Goal: Task Accomplishment & Management: Complete application form

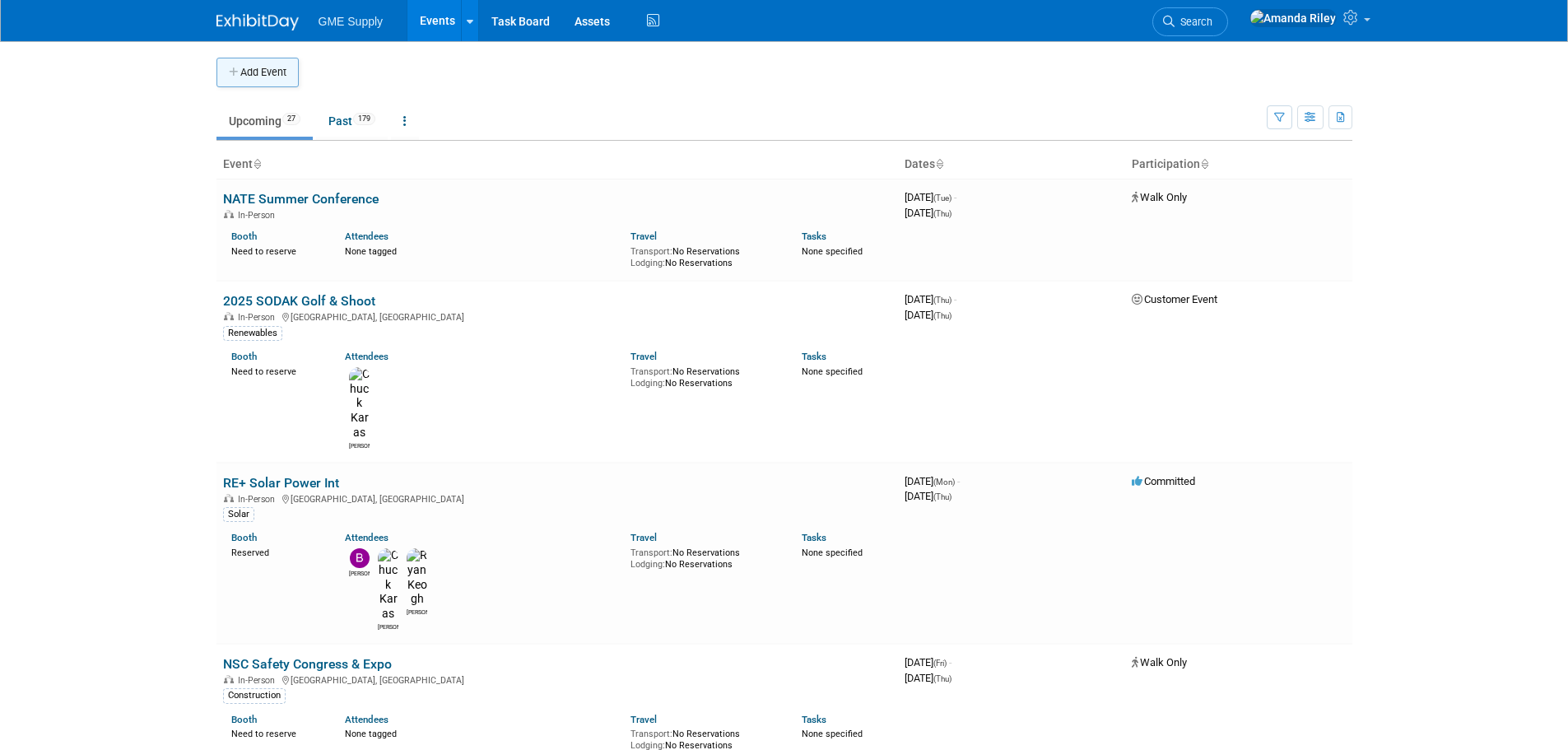
click at [242, 71] on button "Add Event" at bounding box center [258, 72] width 82 height 29
select select "7"
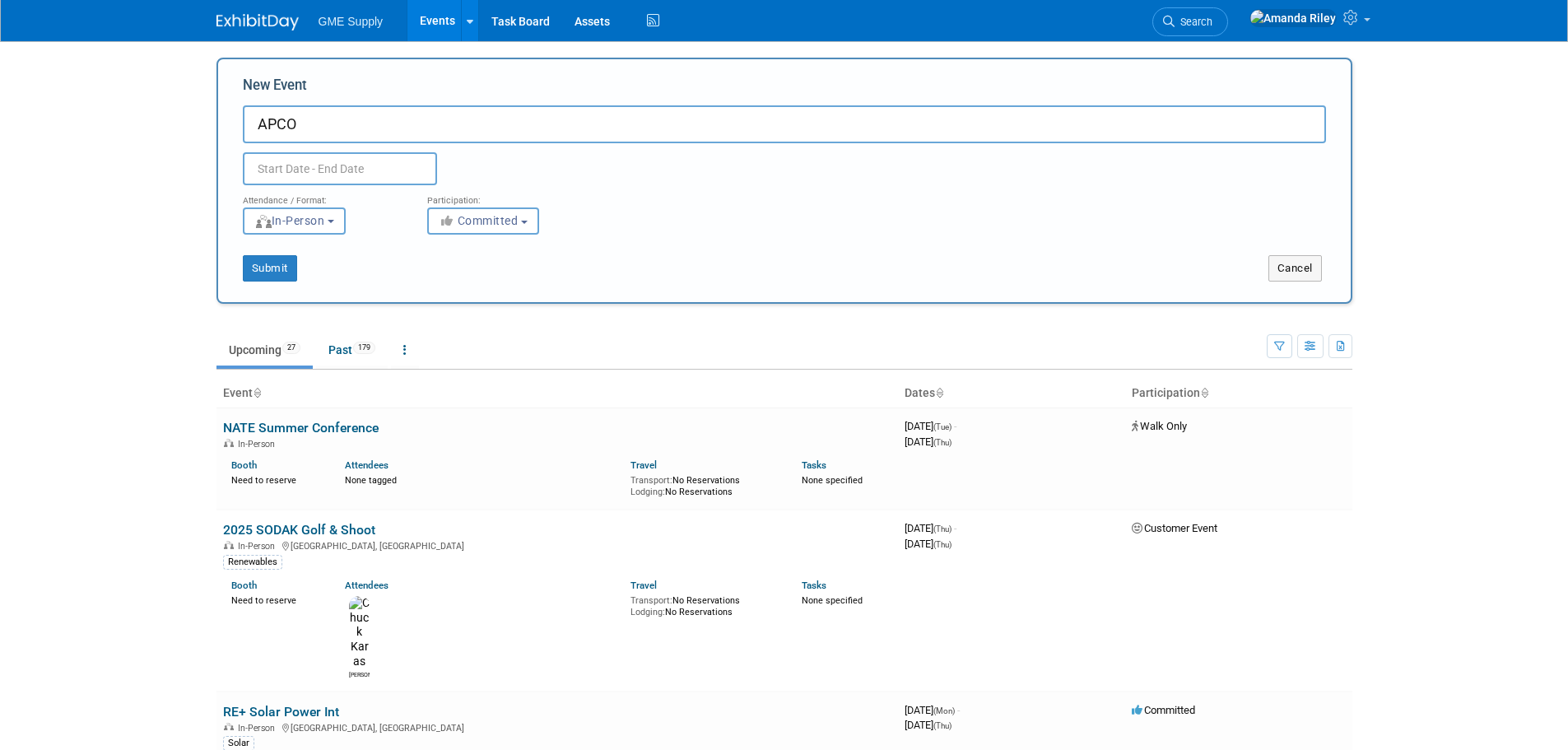
type input "APCO"
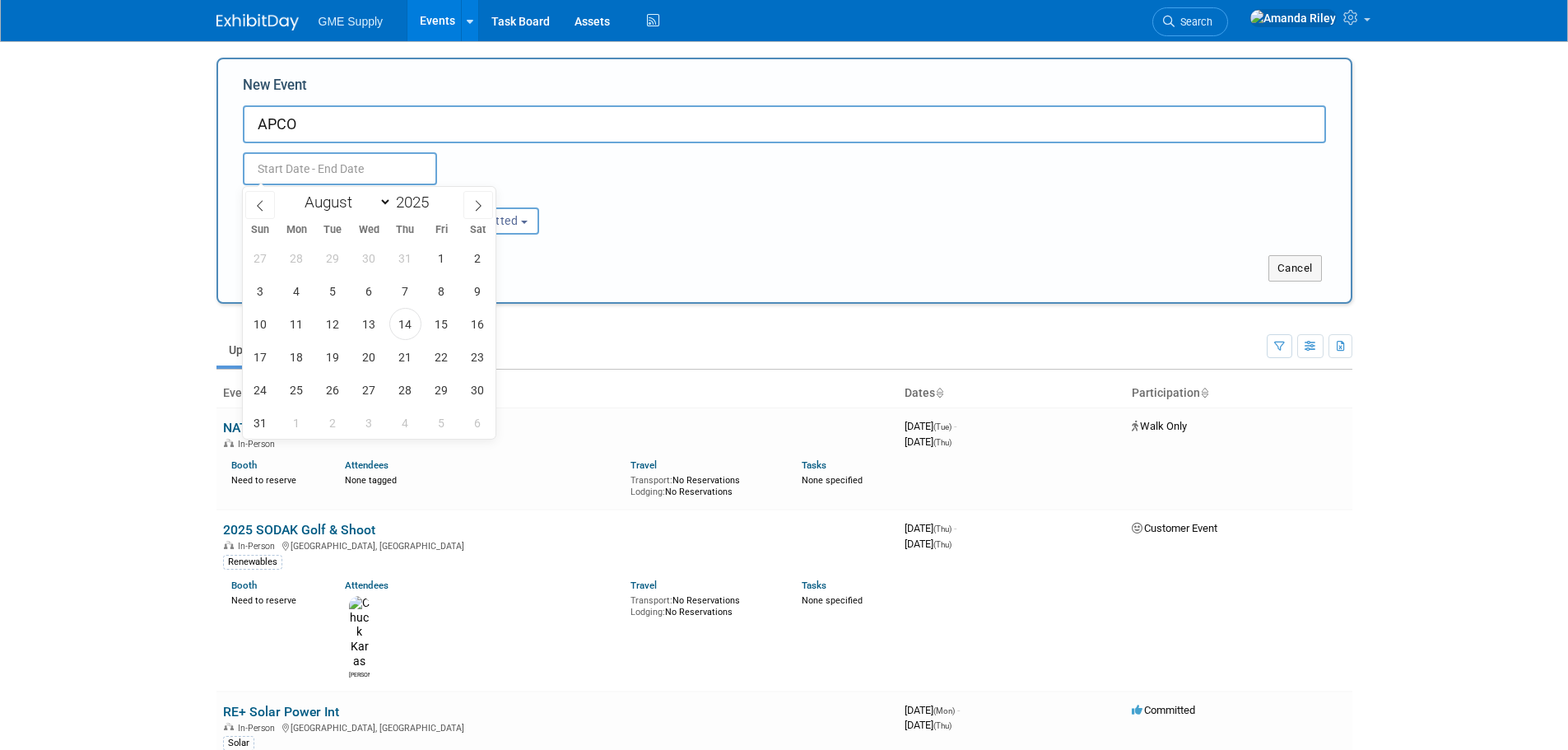
click at [322, 167] on input "text" at bounding box center [339, 168] width 194 height 33
click at [468, 255] on span "2" at bounding box center [478, 258] width 32 height 32
click at [326, 292] on span "5" at bounding box center [333, 291] width 32 height 32
type input "Aug 2, 2025 to Aug 5, 2025"
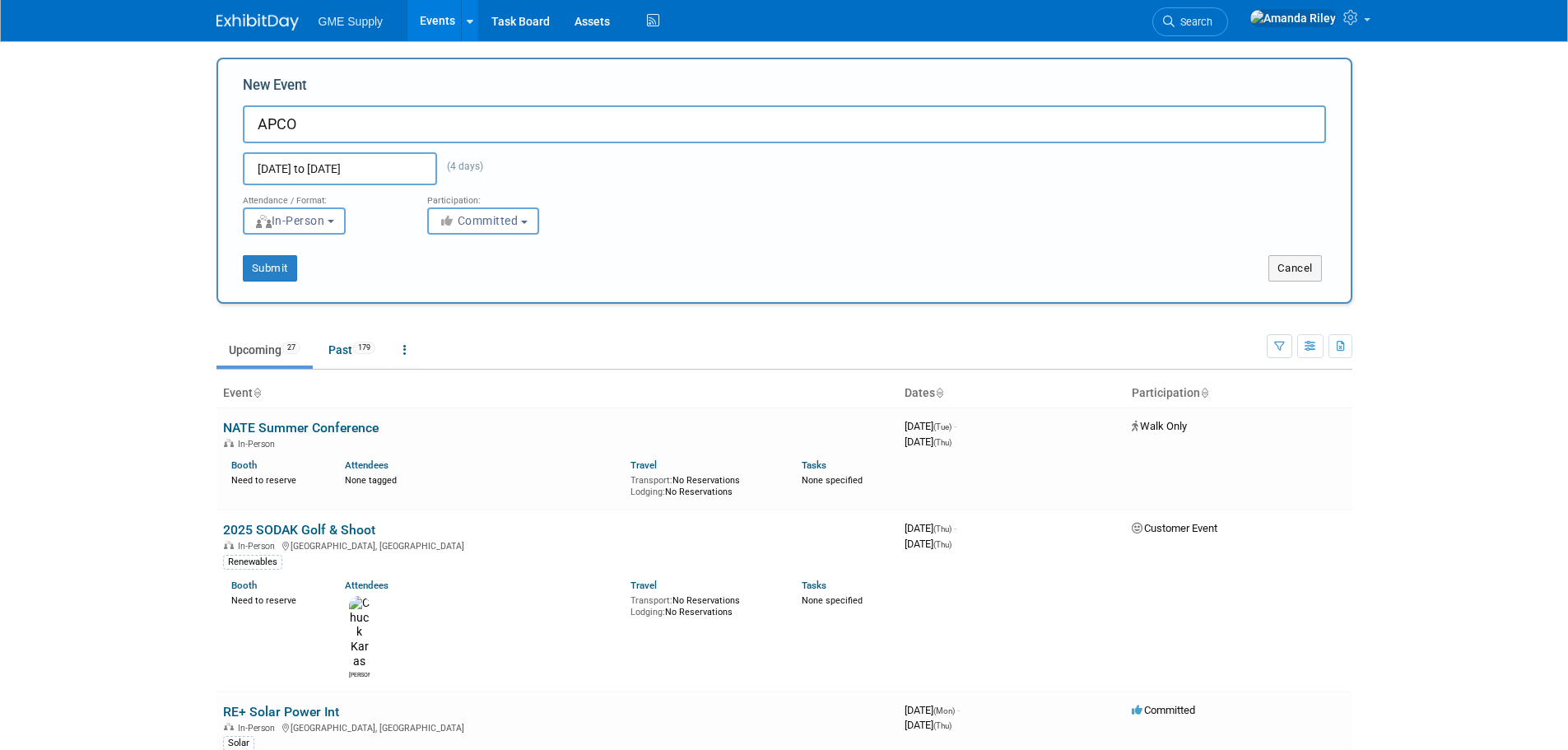
click at [727, 251] on div "Submit Cancel" at bounding box center [784, 258] width 1108 height 47
click at [406, 173] on input "Aug 2, 2025 to Aug 5, 2025" at bounding box center [339, 168] width 194 height 33
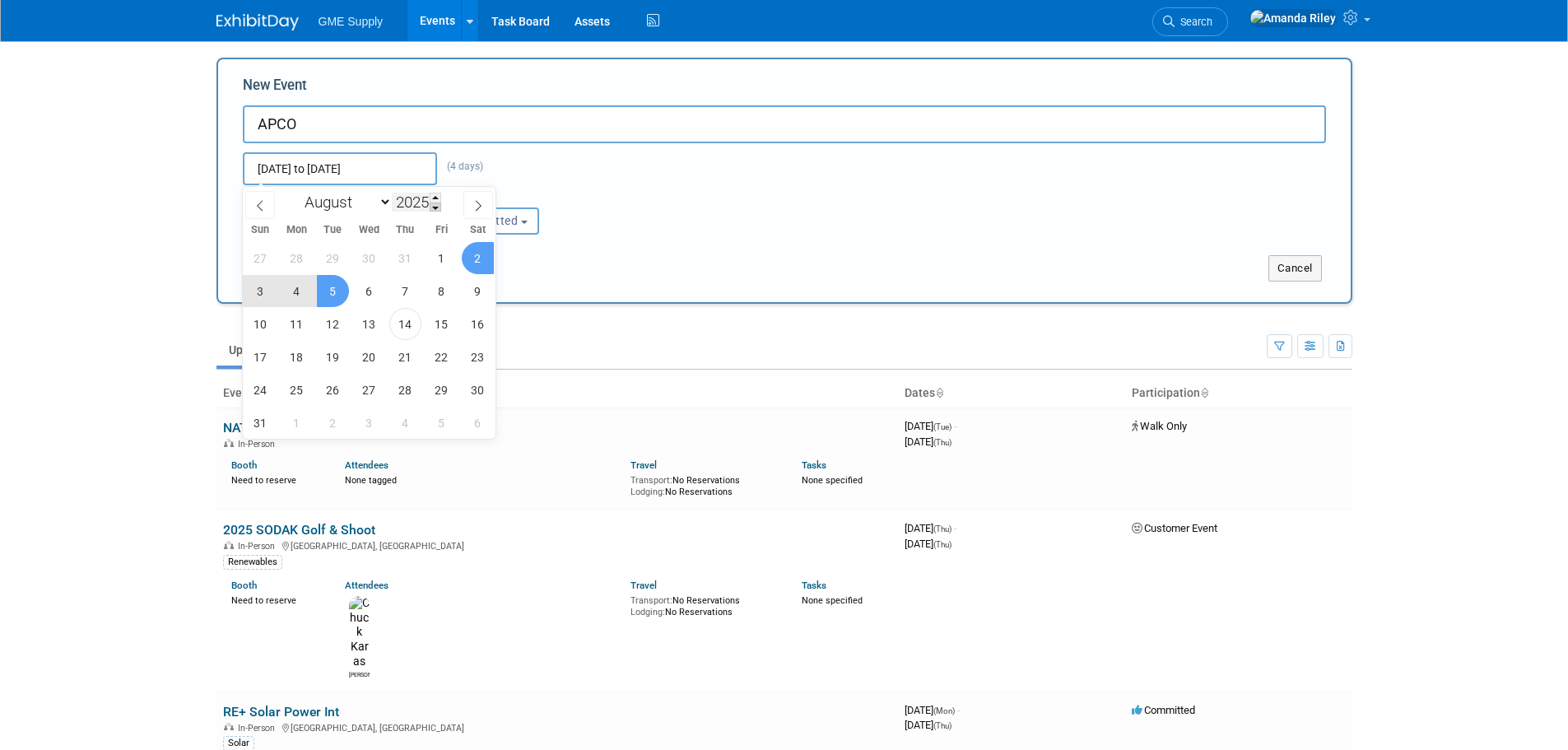
click at [435, 206] on span at bounding box center [436, 207] width 12 height 10
click at [436, 197] on span at bounding box center [436, 197] width 12 height 10
type input "2026"
click at [266, 294] on span "2" at bounding box center [260, 291] width 32 height 32
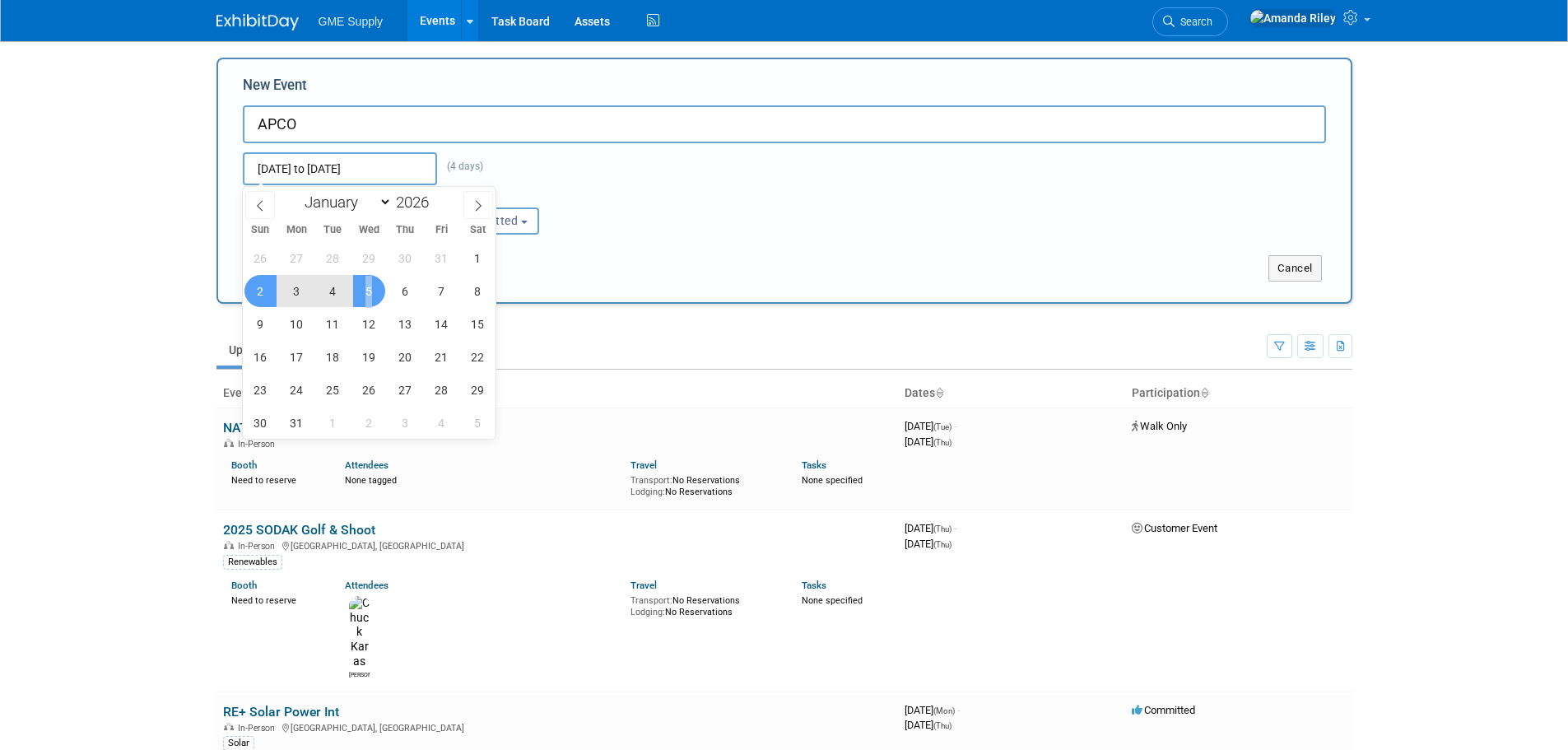
click at [370, 296] on span "5" at bounding box center [369, 291] width 32 height 32
type input "[DATE] to [DATE]"
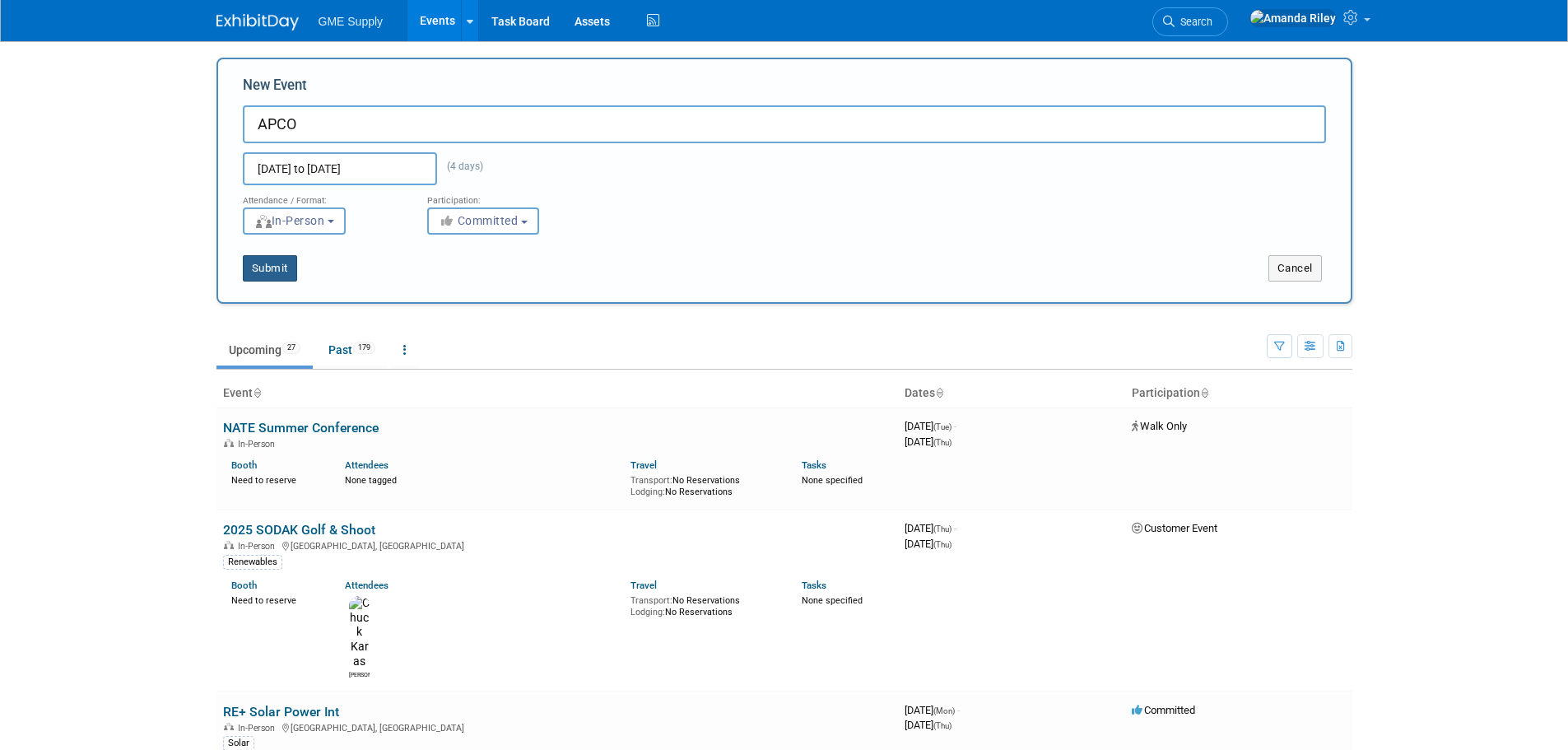
click at [256, 267] on button "Submit" at bounding box center [270, 268] width 55 height 26
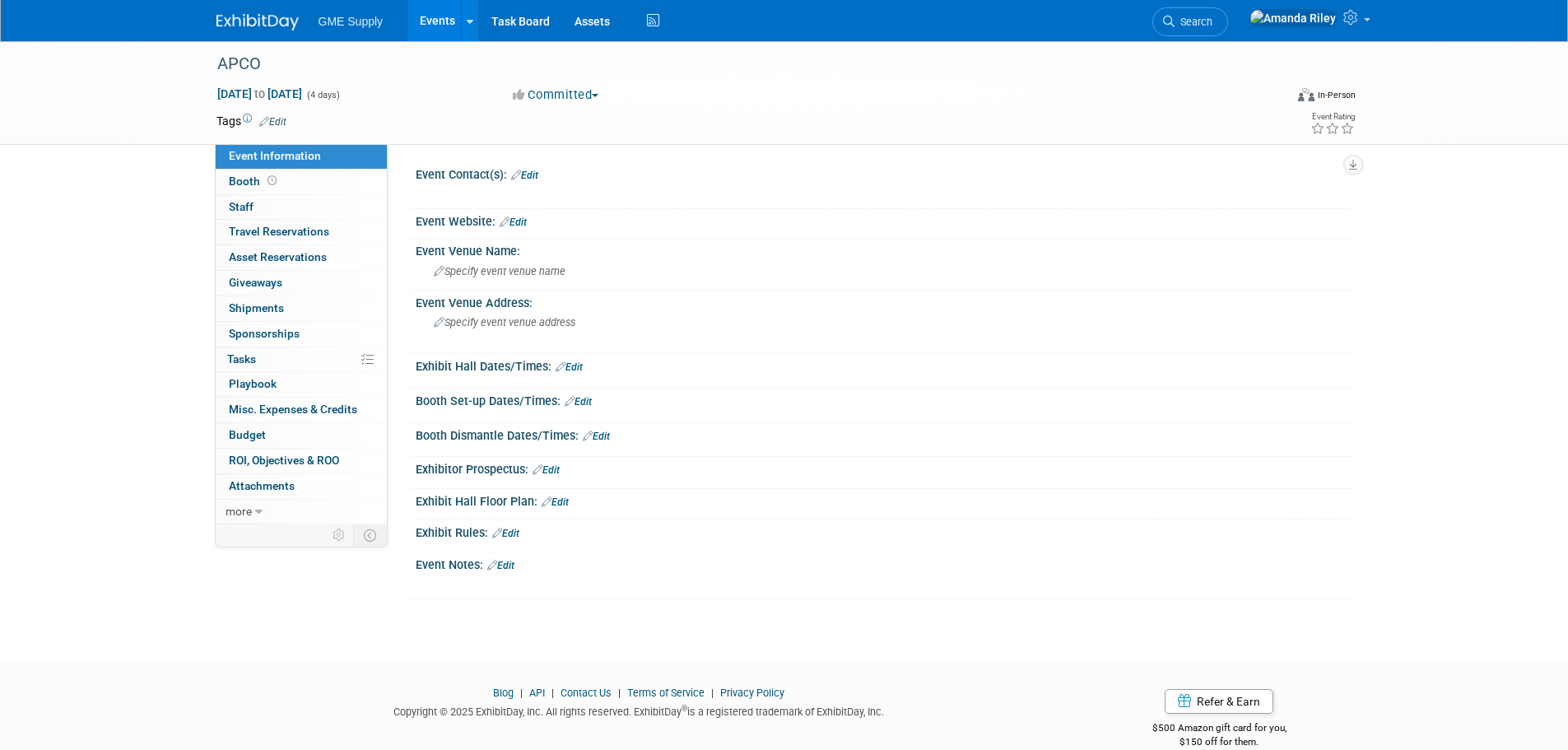
click at [517, 223] on link "Edit" at bounding box center [513, 223] width 27 height 12
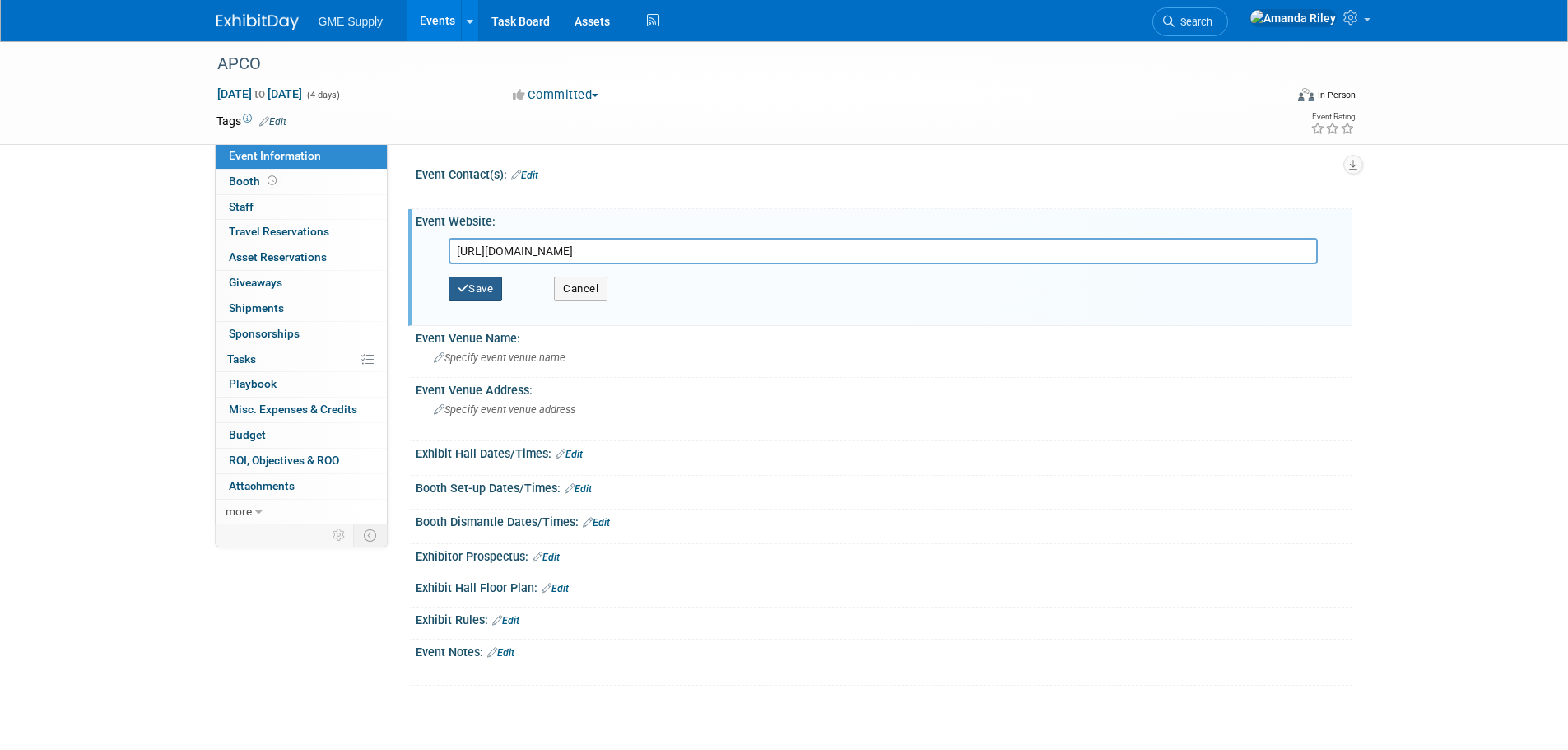
type input "[URL][DOMAIN_NAME]"
click at [476, 285] on button "Save" at bounding box center [475, 288] width 55 height 24
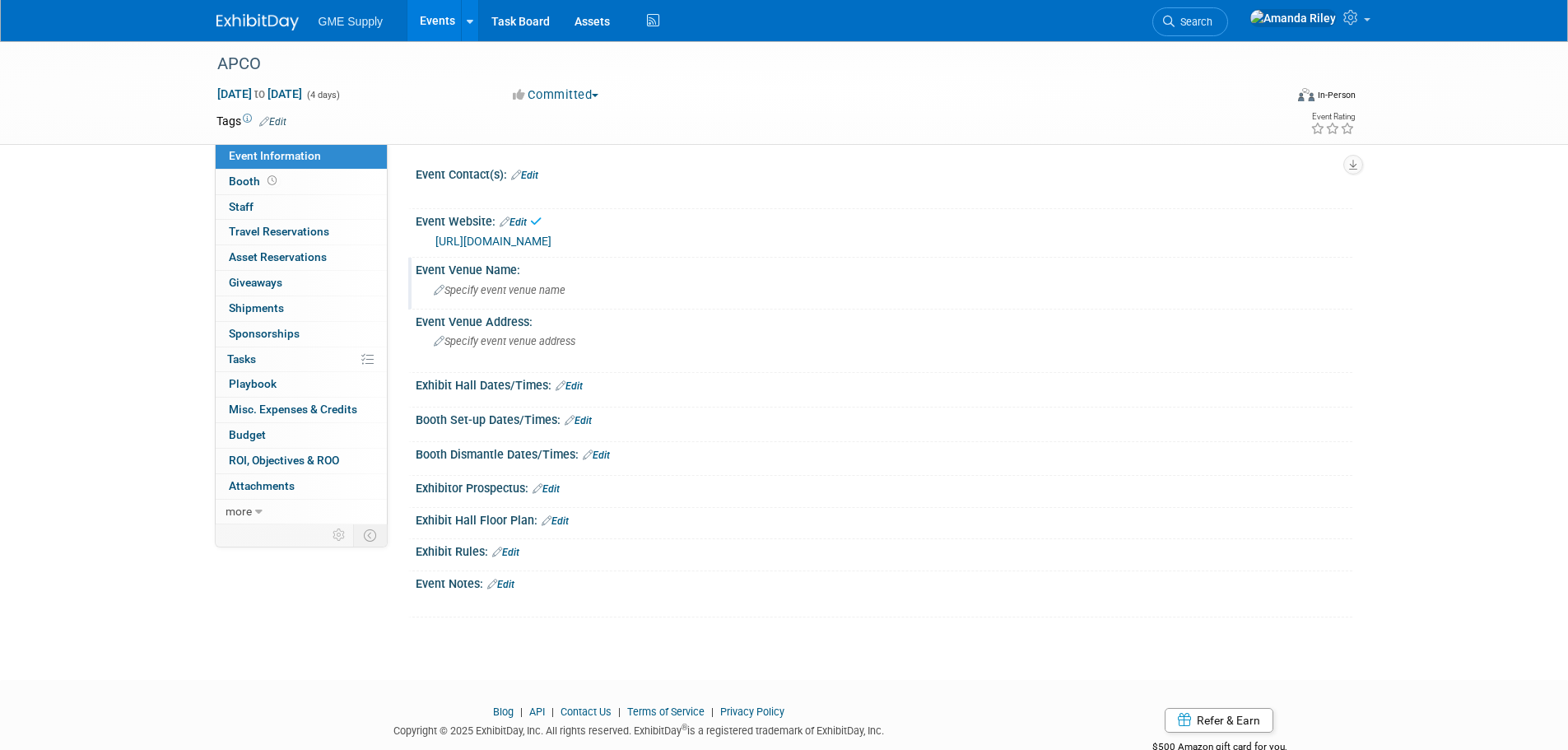
click at [518, 292] on span "Specify event venue name" at bounding box center [499, 290] width 132 height 13
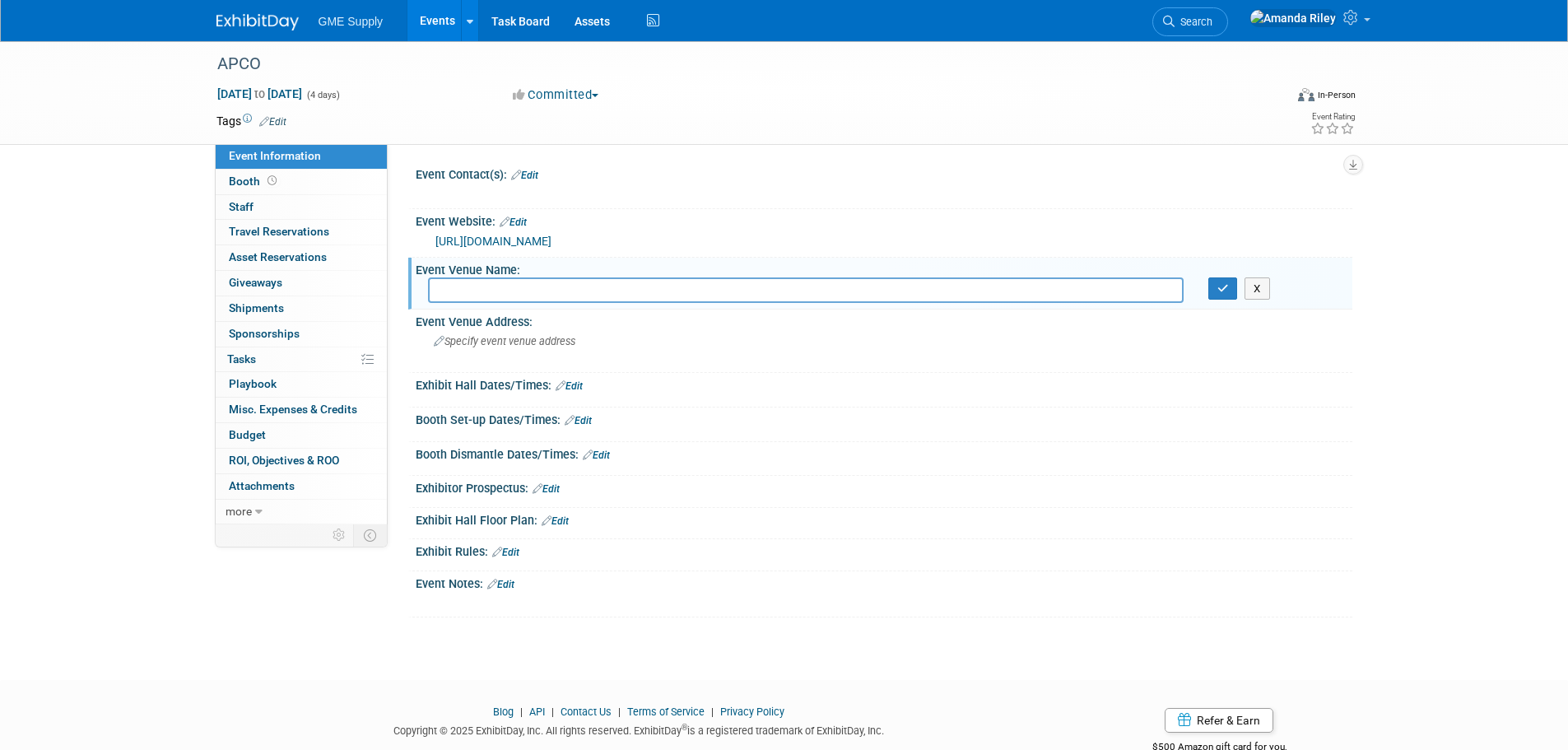
paste input "[PERSON_NAME][GEOGRAPHIC_DATA] [GEOGRAPHIC_DATA], [US_STATE]"
type input "[PERSON_NAME][GEOGRAPHIC_DATA] [GEOGRAPHIC_DATA], [US_STATE]"
click at [1222, 291] on icon "button" at bounding box center [1224, 288] width 12 height 11
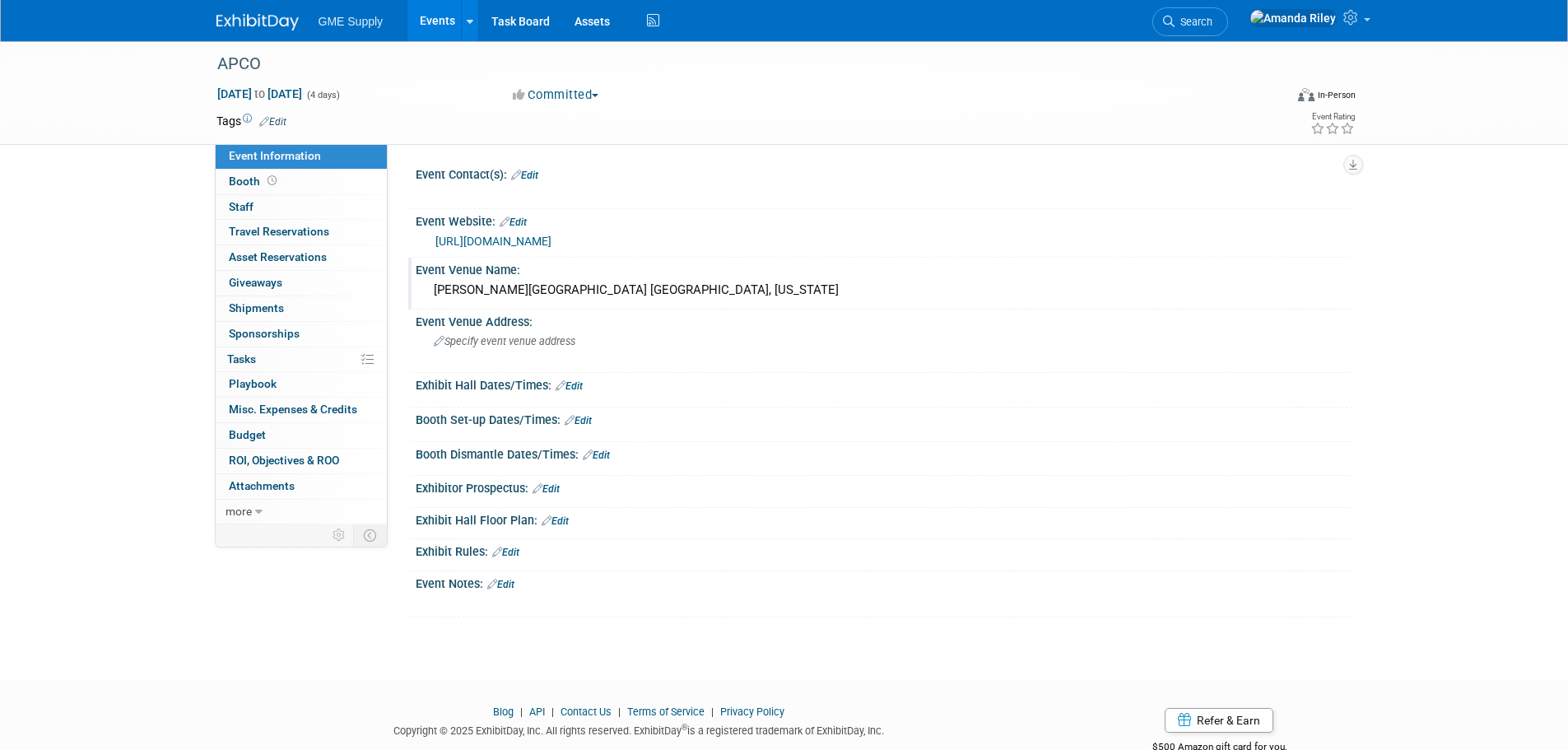
click at [1069, 288] on div "[PERSON_NAME][GEOGRAPHIC_DATA] [GEOGRAPHIC_DATA], [US_STATE]" at bounding box center [884, 290] width 912 height 25
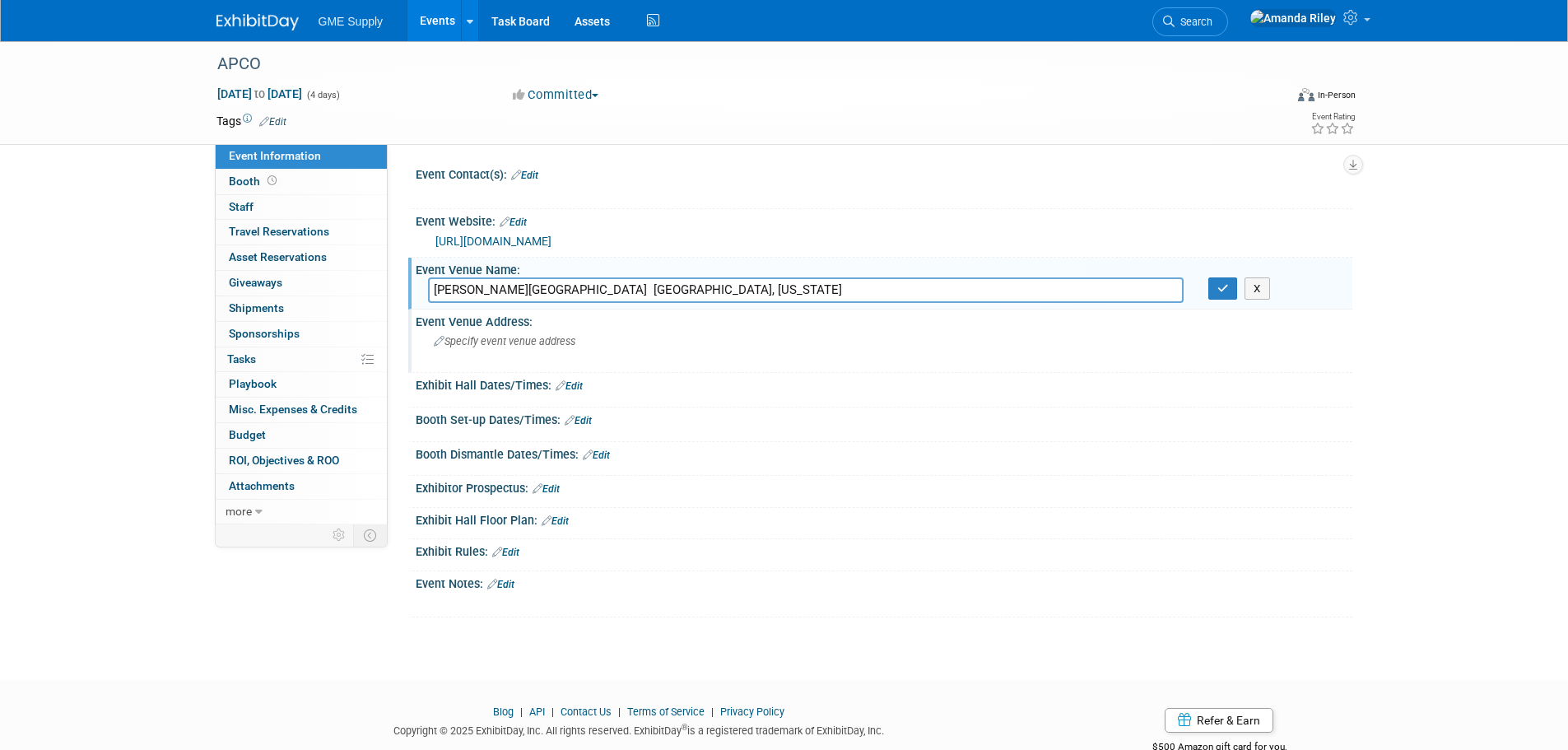
click at [764, 354] on div "Specify event venue address" at bounding box center [611, 347] width 365 height 38
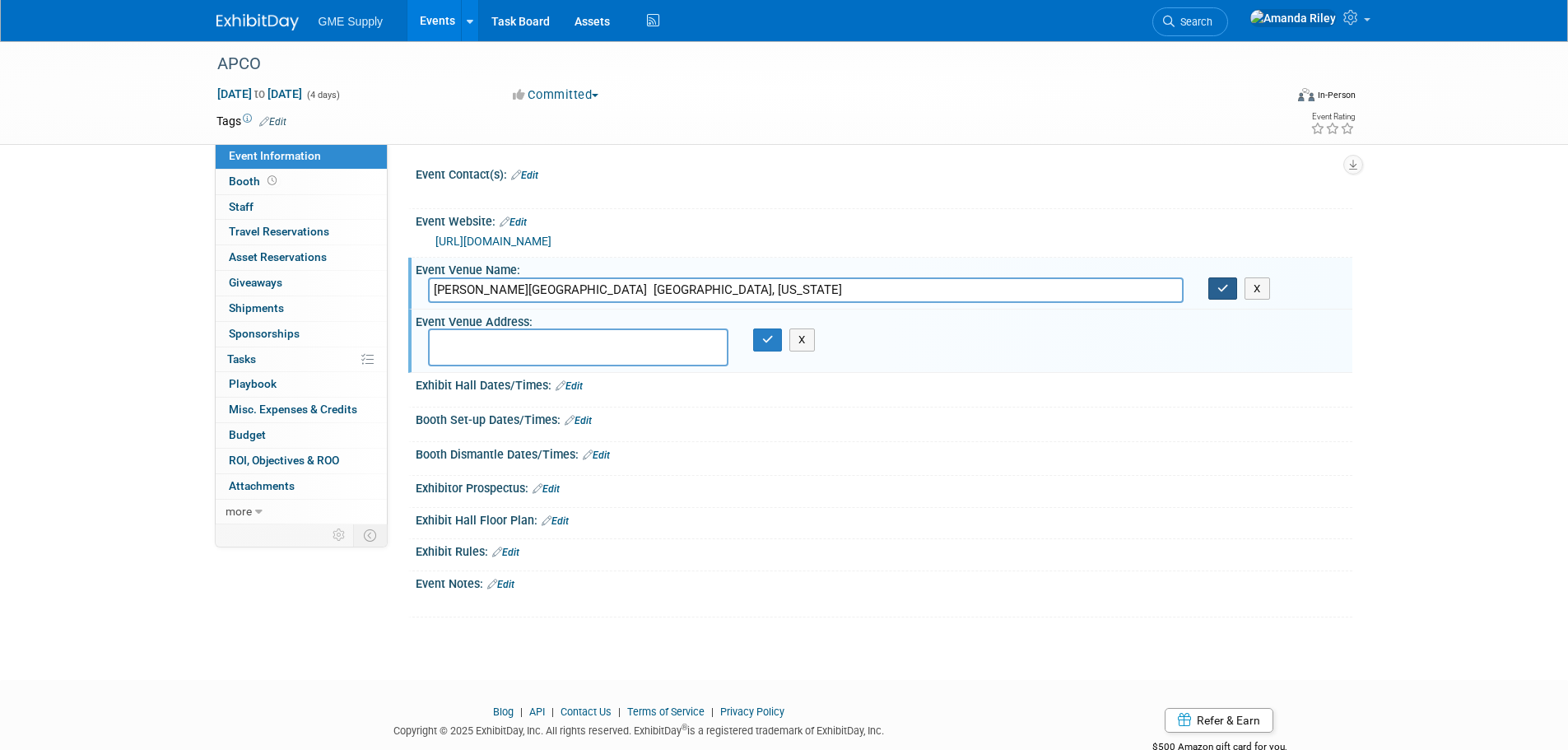
click at [1213, 295] on button "button" at bounding box center [1223, 288] width 29 height 23
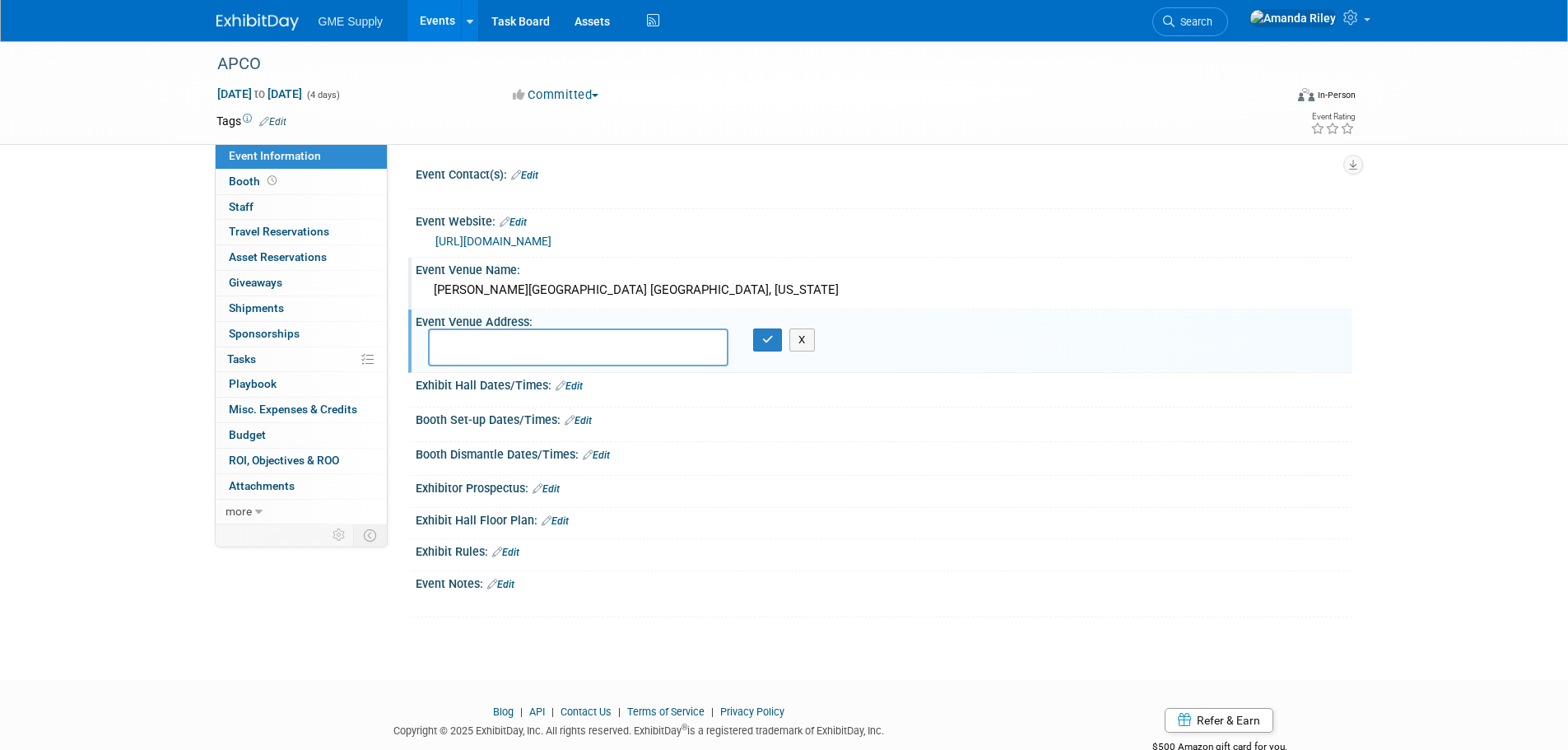
paste textarea "[STREET_ADDRESS]"
type textarea "[STREET_ADDRESS]"
click at [764, 338] on icon "button" at bounding box center [768, 339] width 12 height 11
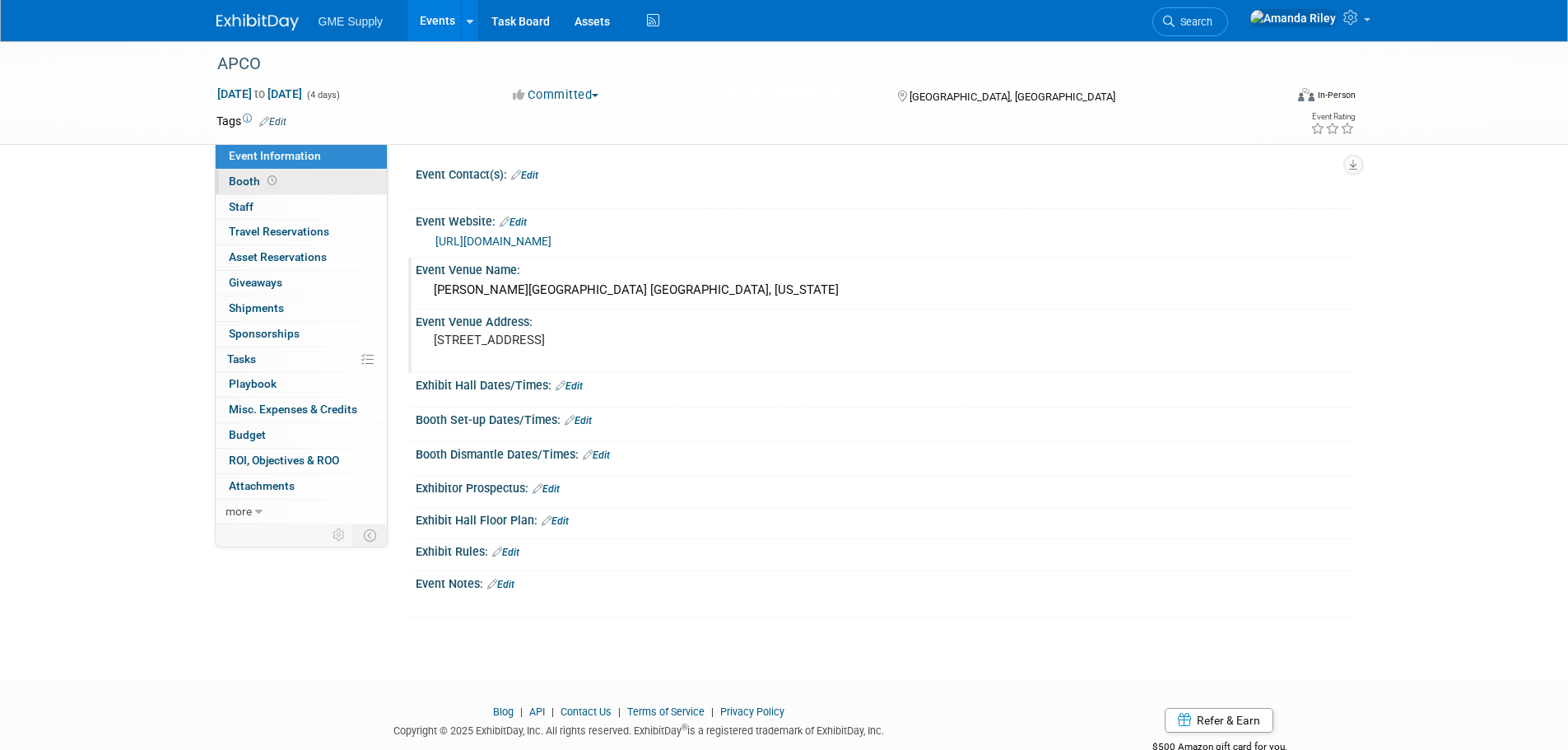
click at [228, 186] on span "Booth" at bounding box center [254, 181] width 51 height 13
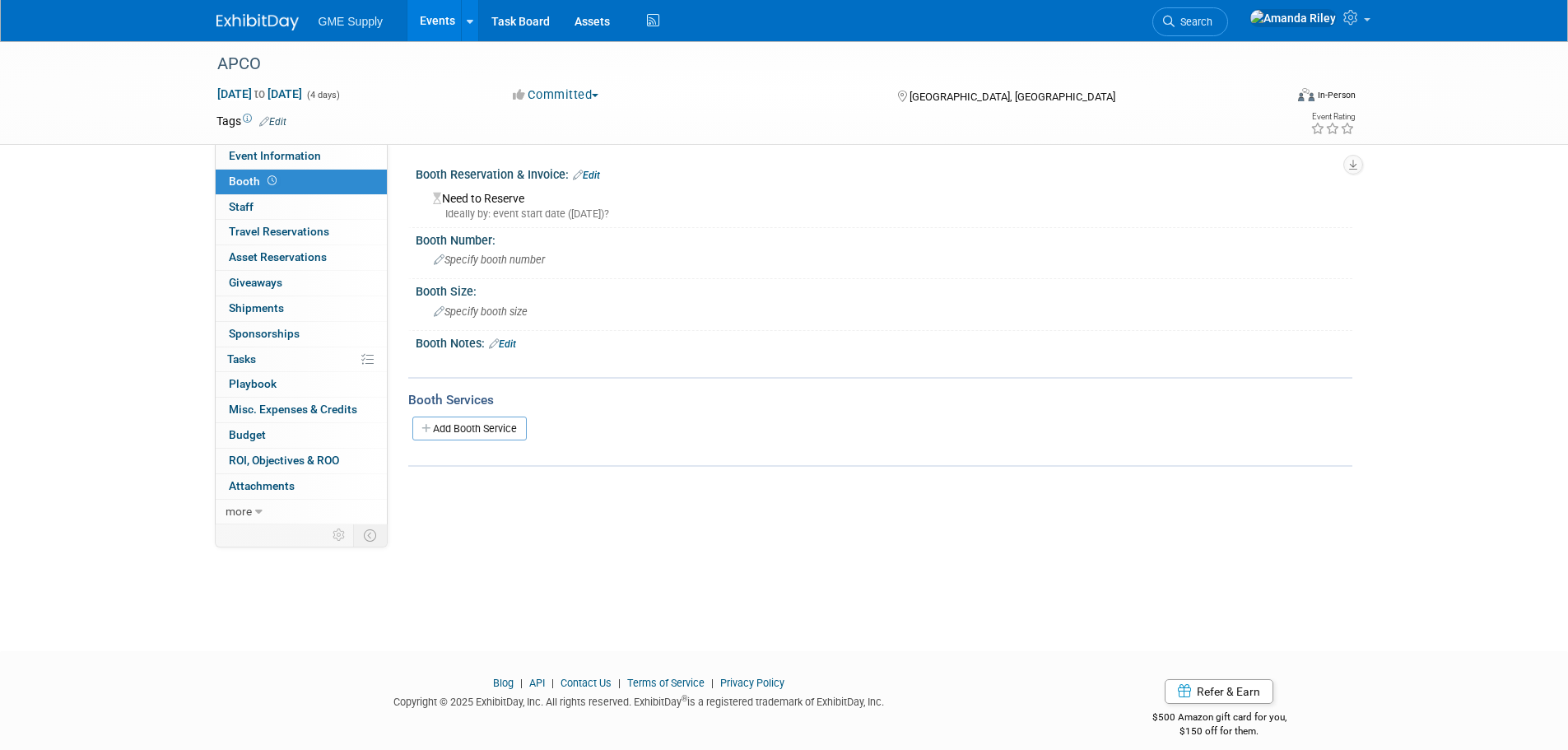
click at [592, 175] on link "Edit" at bounding box center [586, 176] width 27 height 12
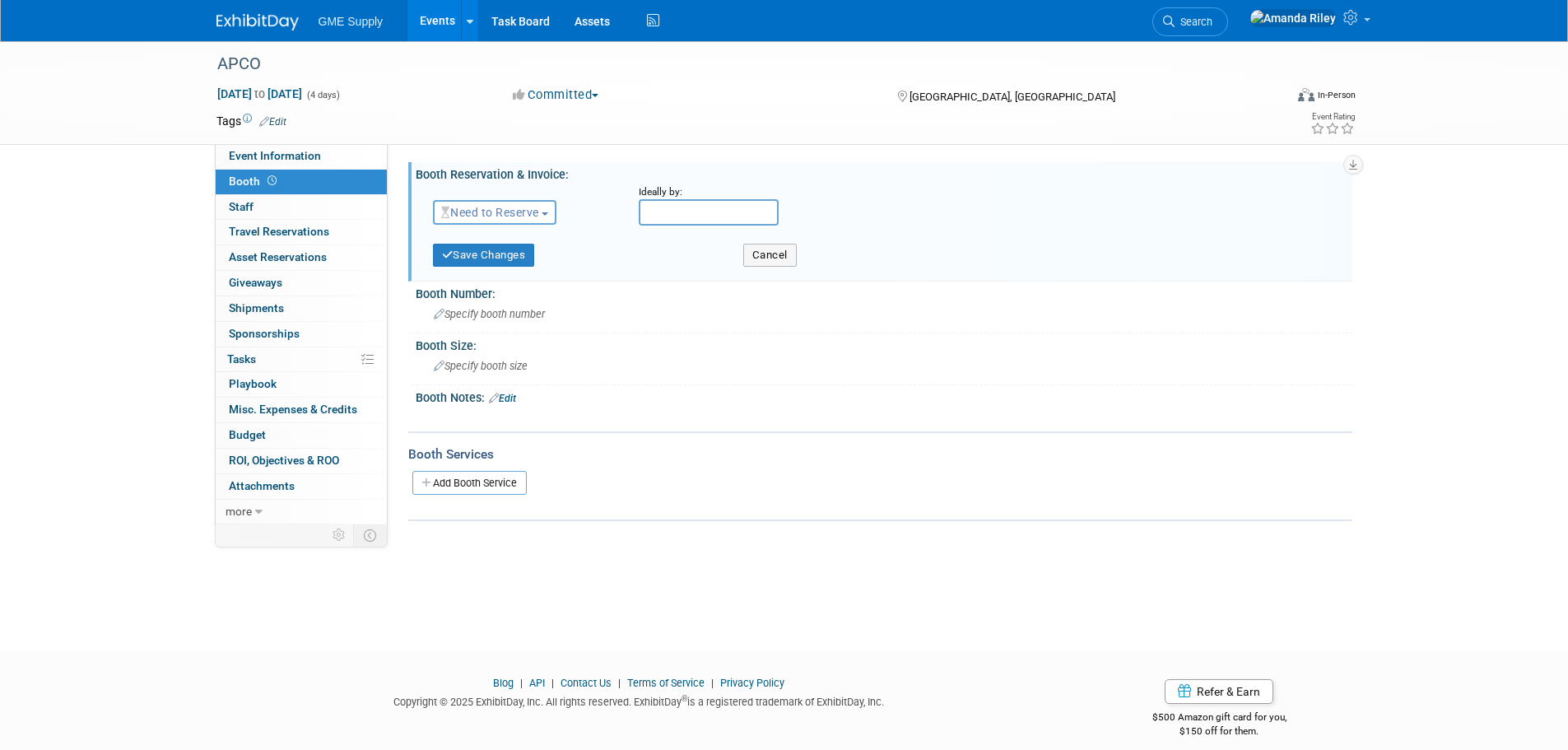
click at [501, 212] on span "Need to Reserve" at bounding box center [490, 212] width 98 height 13
click at [500, 266] on link "Reserved" at bounding box center [522, 263] width 176 height 23
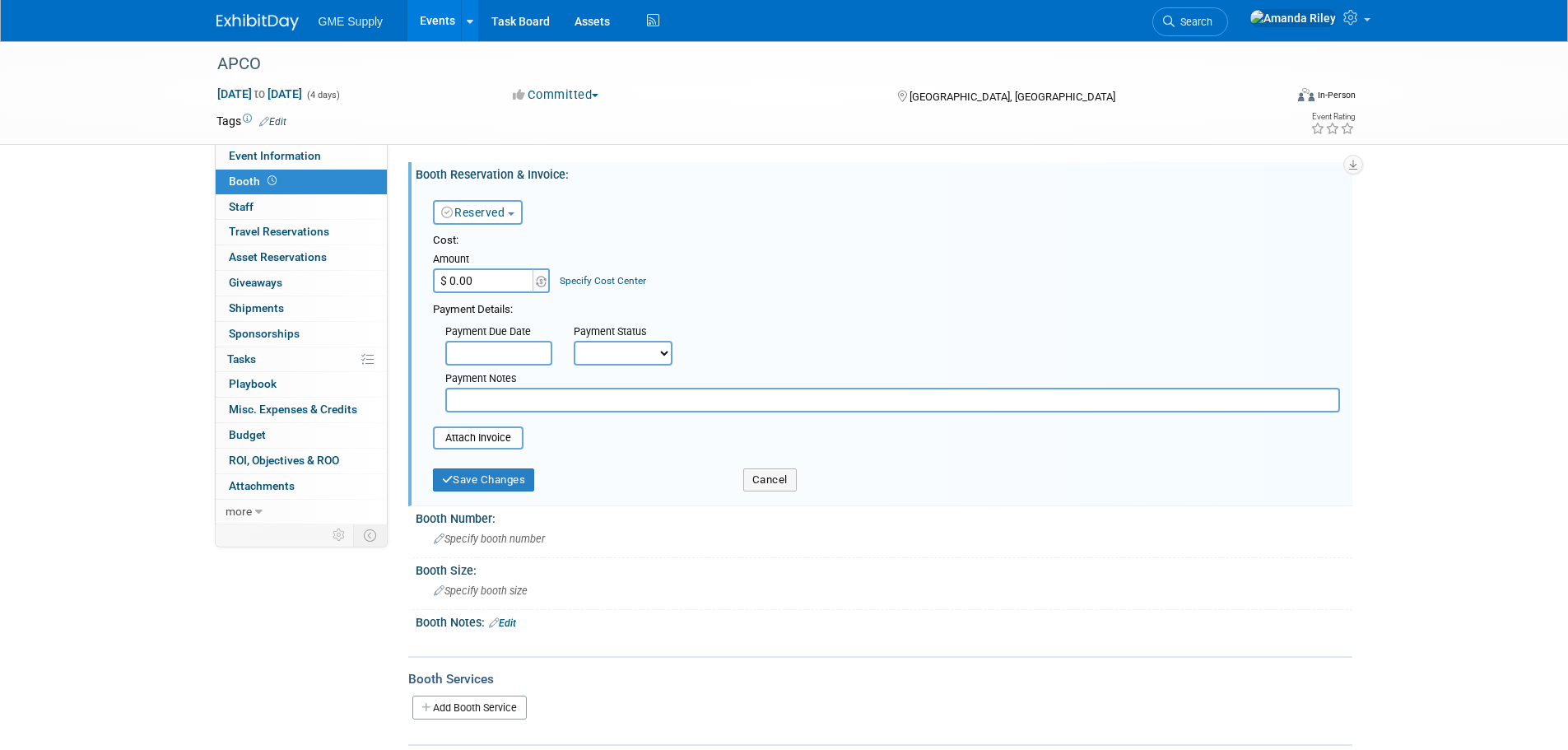
click at [514, 355] on input "text" at bounding box center [498, 353] width 107 height 24
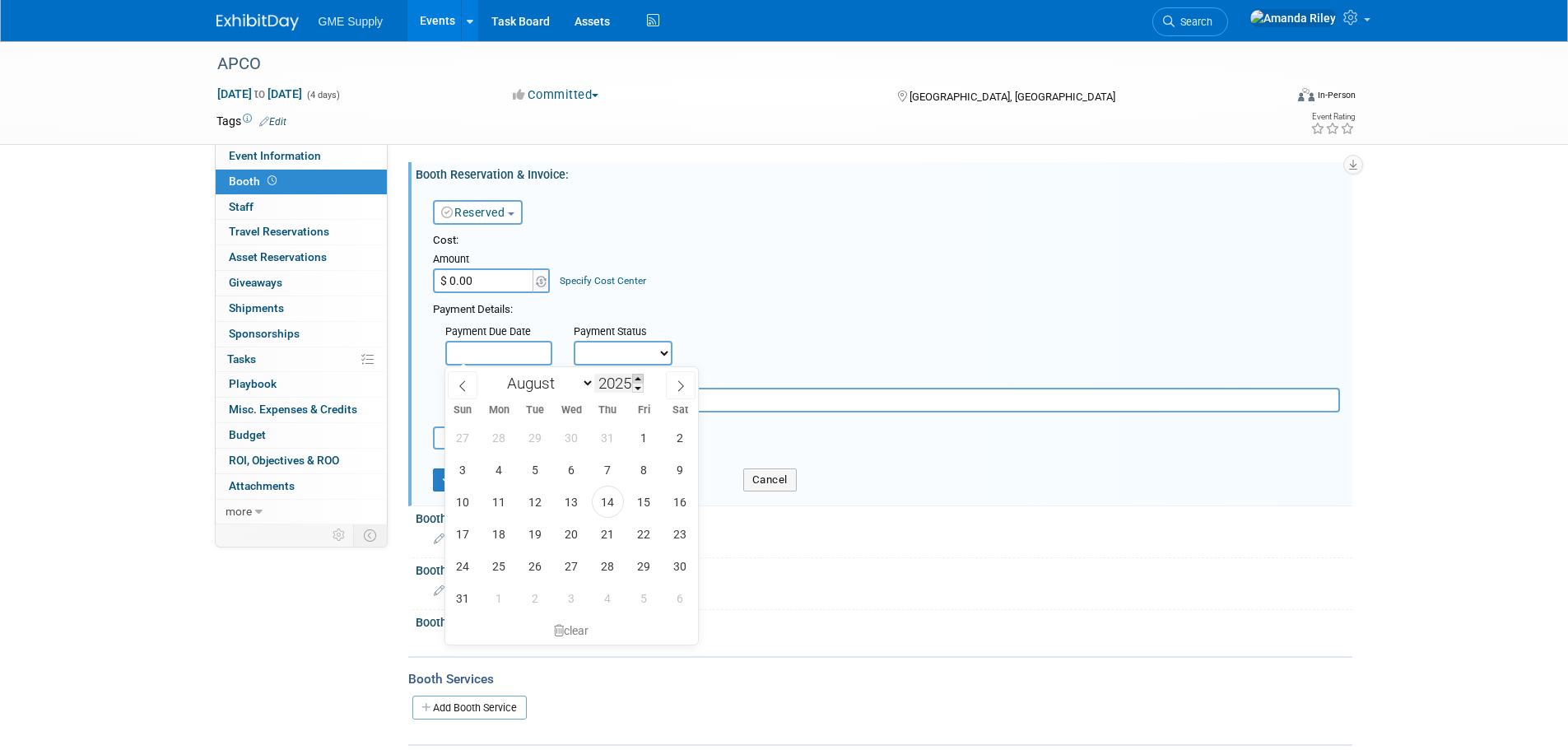
click at [637, 380] on span at bounding box center [638, 379] width 12 height 10
type input "2026"
click at [584, 385] on select "January February March April May June July August September October November De…" at bounding box center [547, 383] width 95 height 21
select select "3"
click at [500, 373] on select "January February March April May June July August September October November De…" at bounding box center [547, 383] width 95 height 21
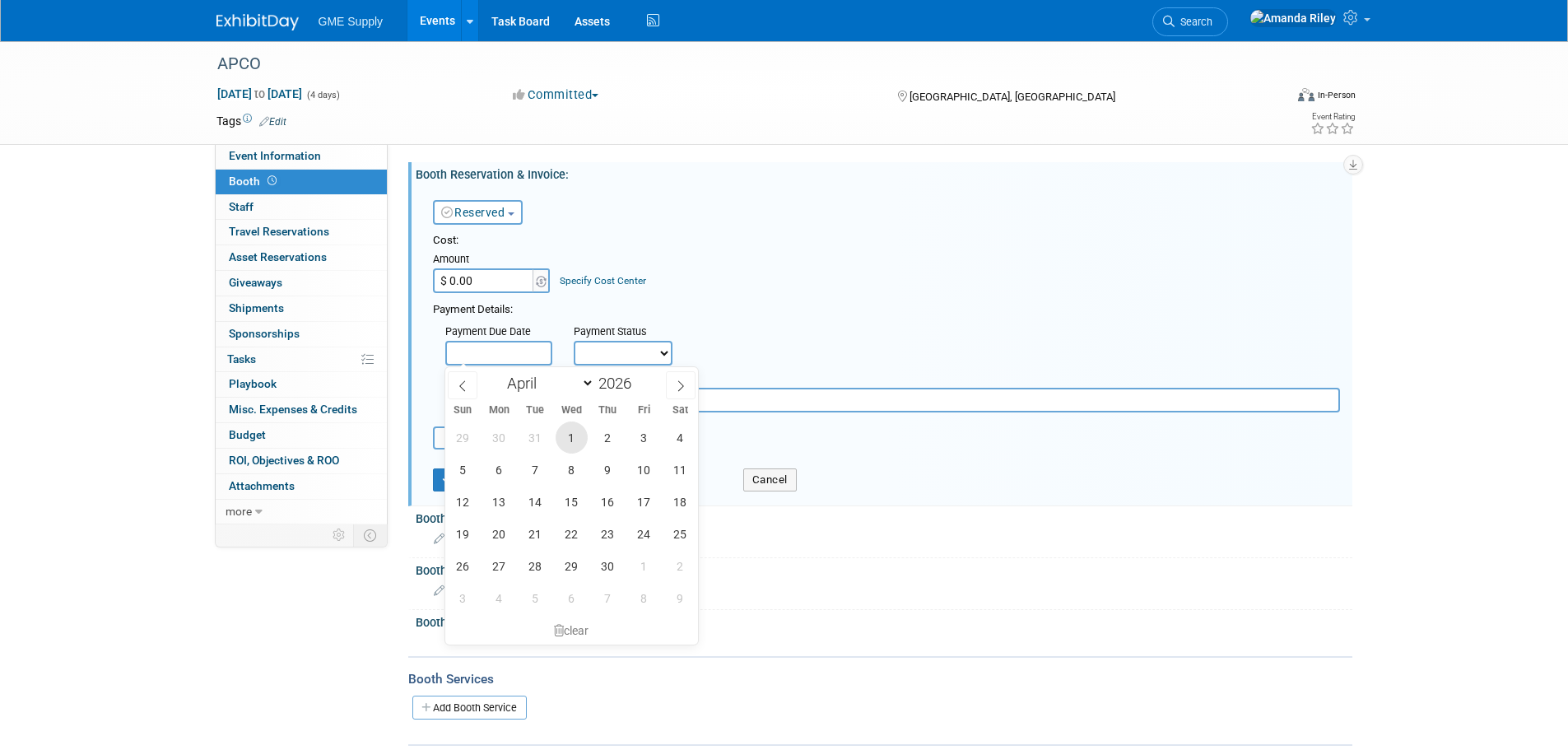
click at [567, 438] on span "1" at bounding box center [572, 438] width 32 height 32
type input "[DATE]"
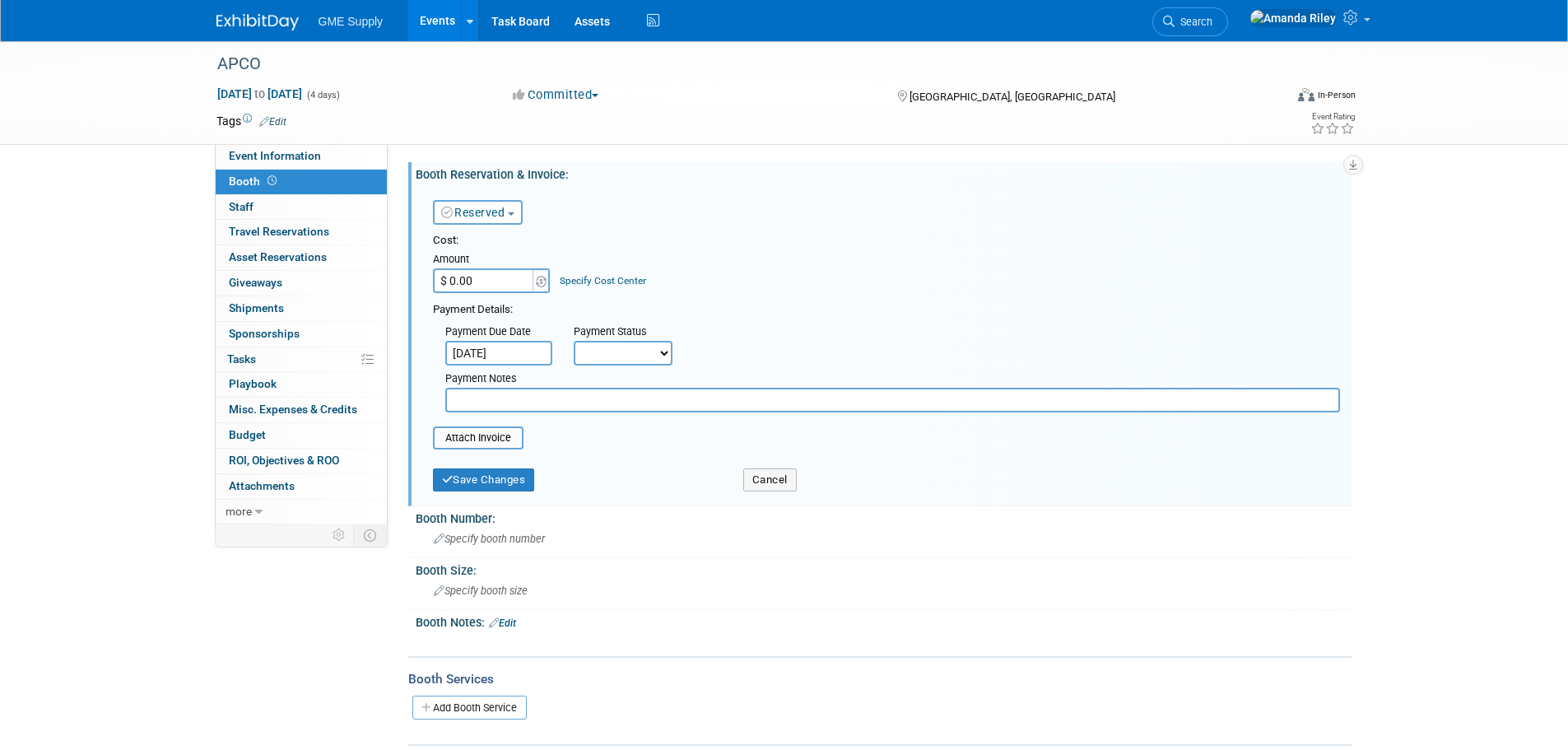
click at [657, 340] on div "Payment Status" at bounding box center [628, 333] width 110 height 17
click at [656, 352] on select "Not Paid Yet Partially Paid Paid in Full" at bounding box center [623, 353] width 99 height 24
select select "2"
click at [574, 341] on select "Not Paid Yet Partially Paid Paid in Full" at bounding box center [623, 353] width 99 height 24
click at [517, 408] on input "text" at bounding box center [892, 400] width 894 height 24
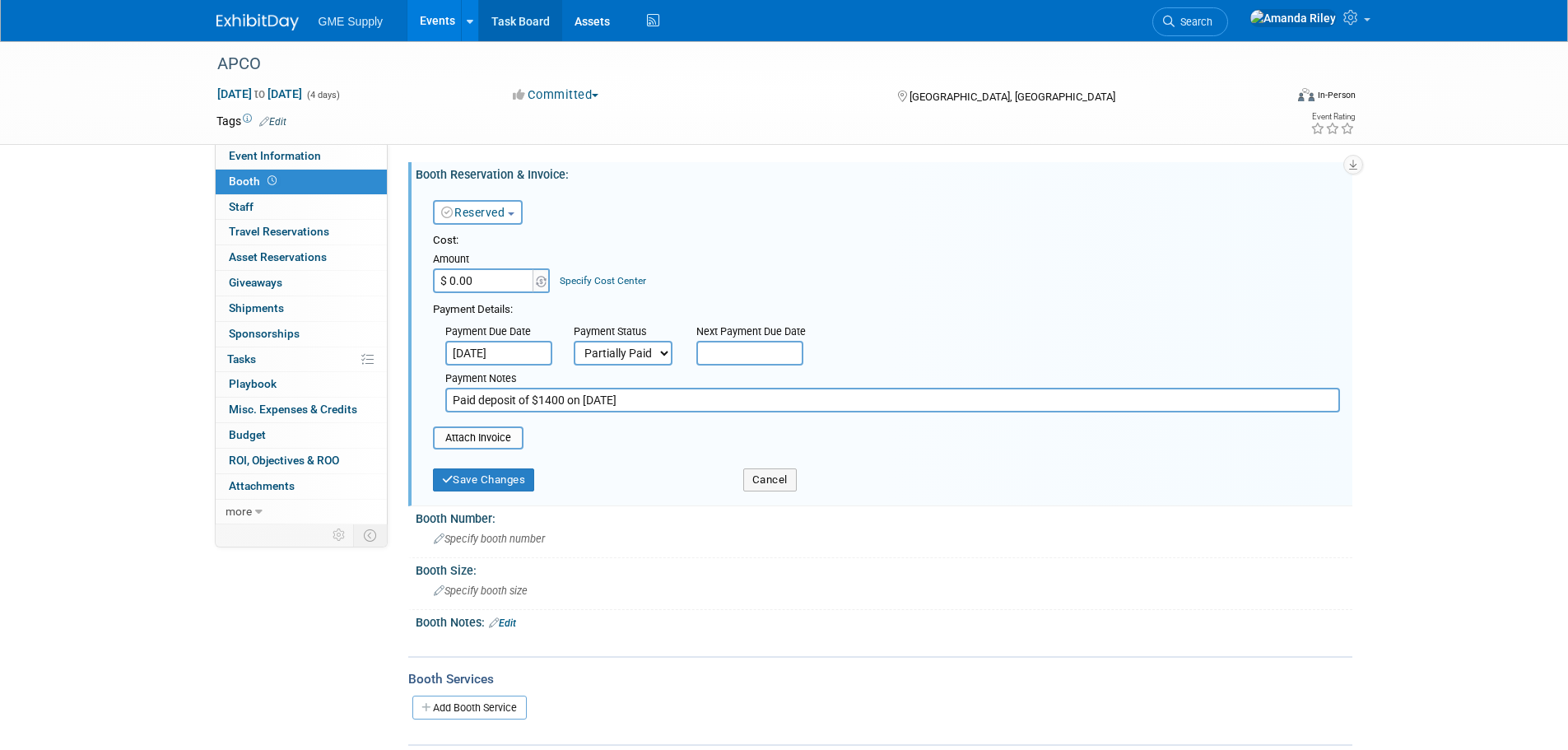
type input "Paid deposit of $1400 on [DATE]"
